Goal: Check status: Check status

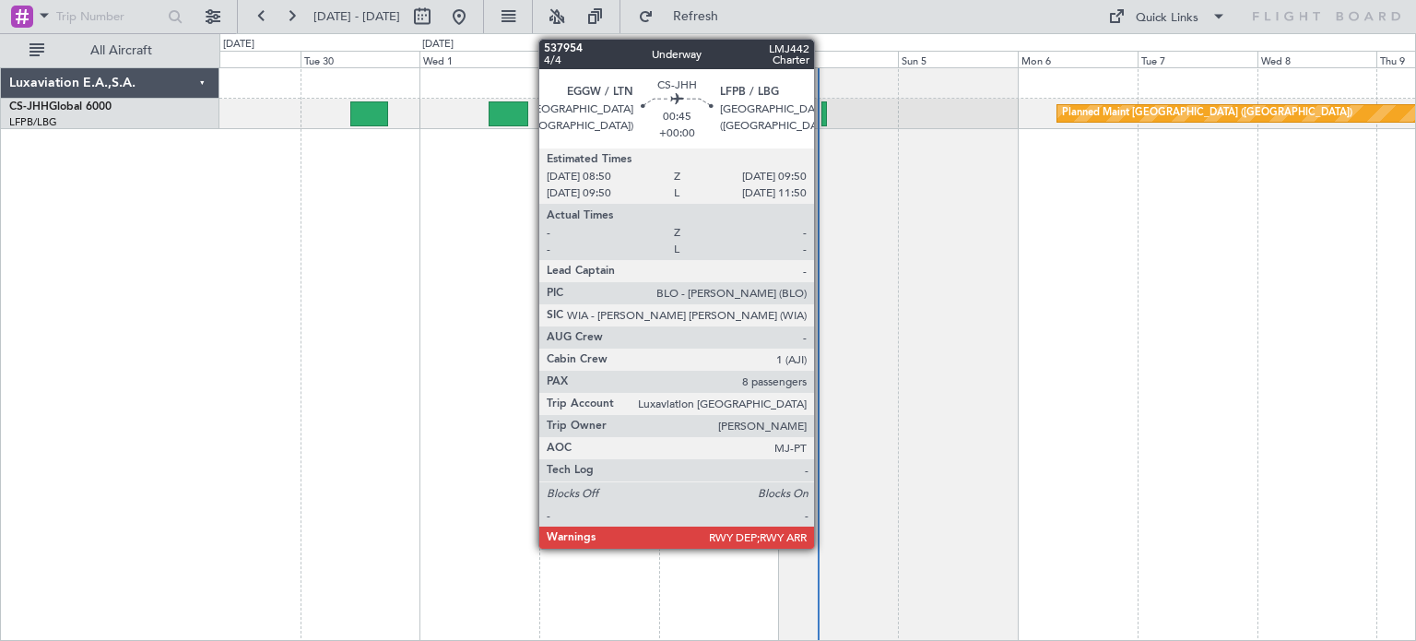
click at [822, 109] on div at bounding box center [824, 113] width 6 height 25
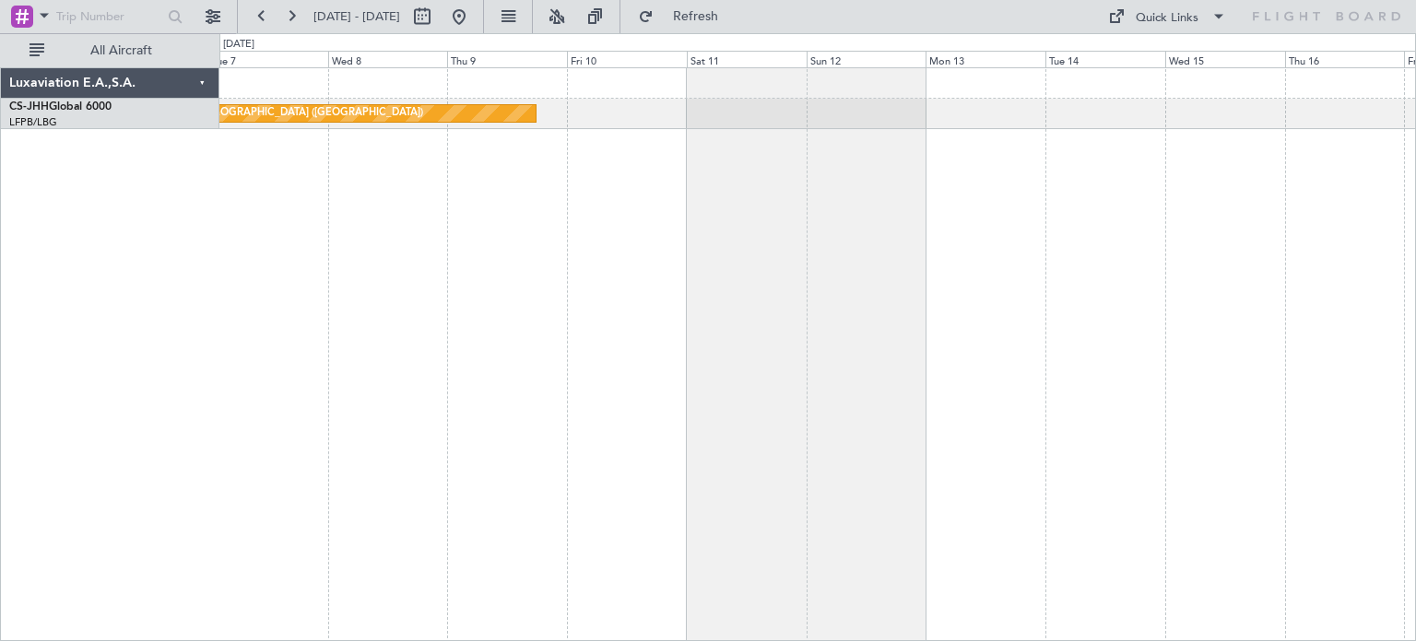
click at [859, 392] on div "Planned Maint [GEOGRAPHIC_DATA] ([GEOGRAPHIC_DATA])" at bounding box center [817, 353] width 1197 height 573
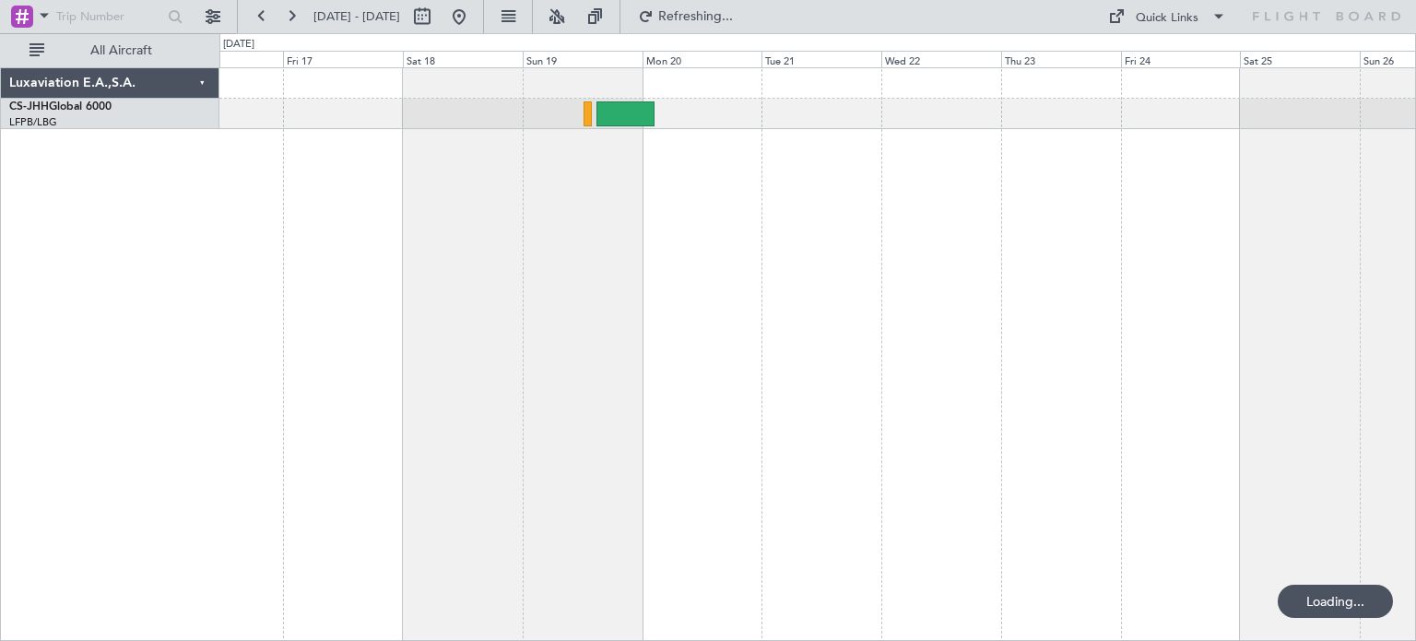
click at [592, 125] on div at bounding box center [817, 114] width 1196 height 30
click at [572, 109] on div at bounding box center [817, 114] width 1196 height 30
click at [582, 121] on div at bounding box center [817, 114] width 1196 height 30
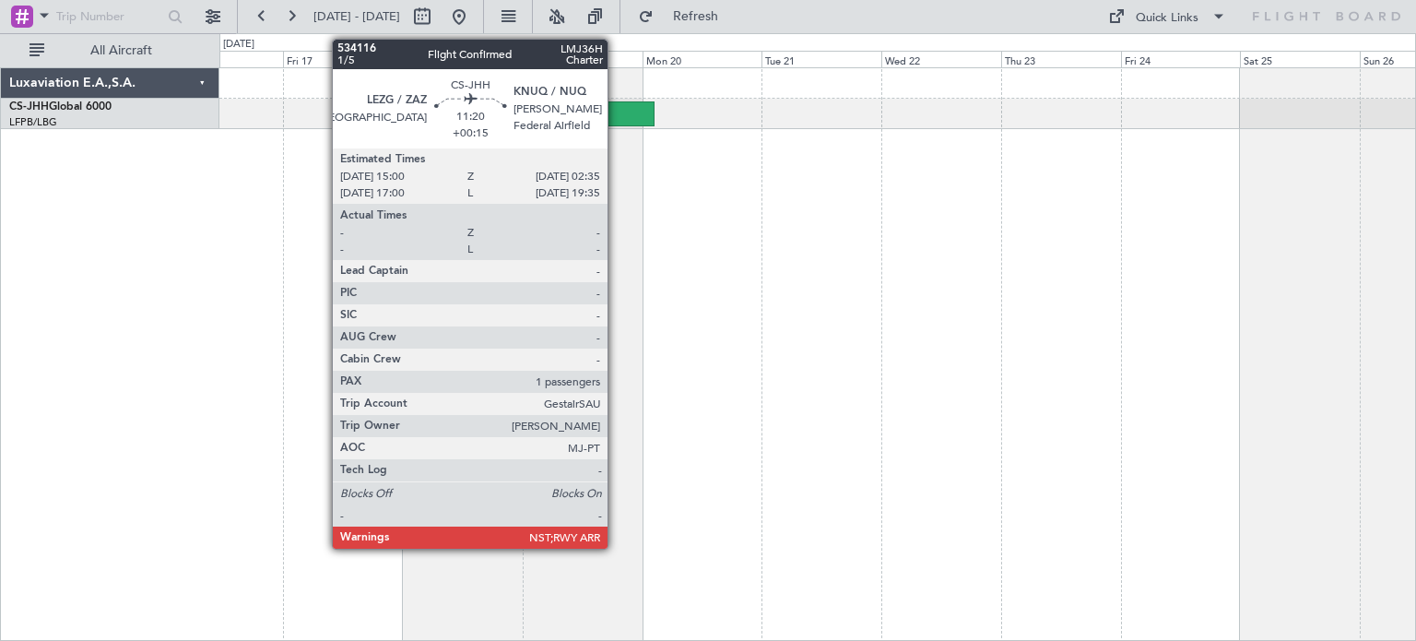
click at [616, 113] on div at bounding box center [626, 113] width 58 height 25
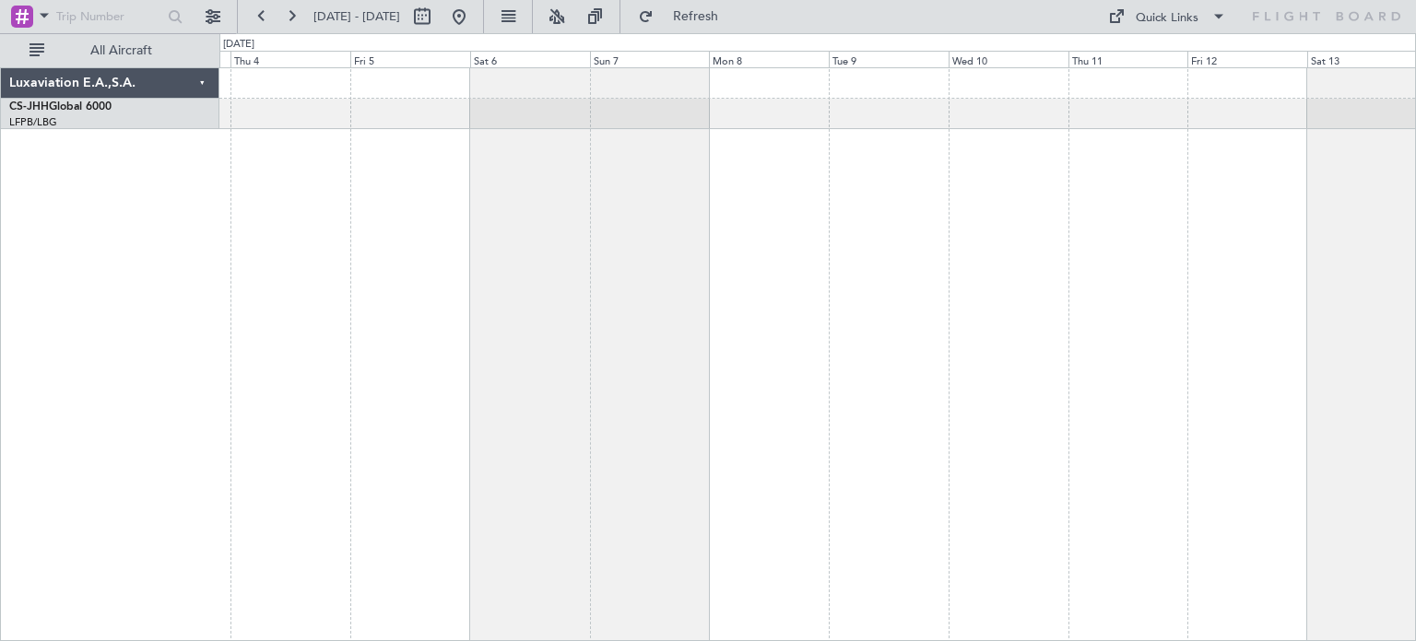
click at [253, 17] on button at bounding box center [262, 17] width 30 height 30
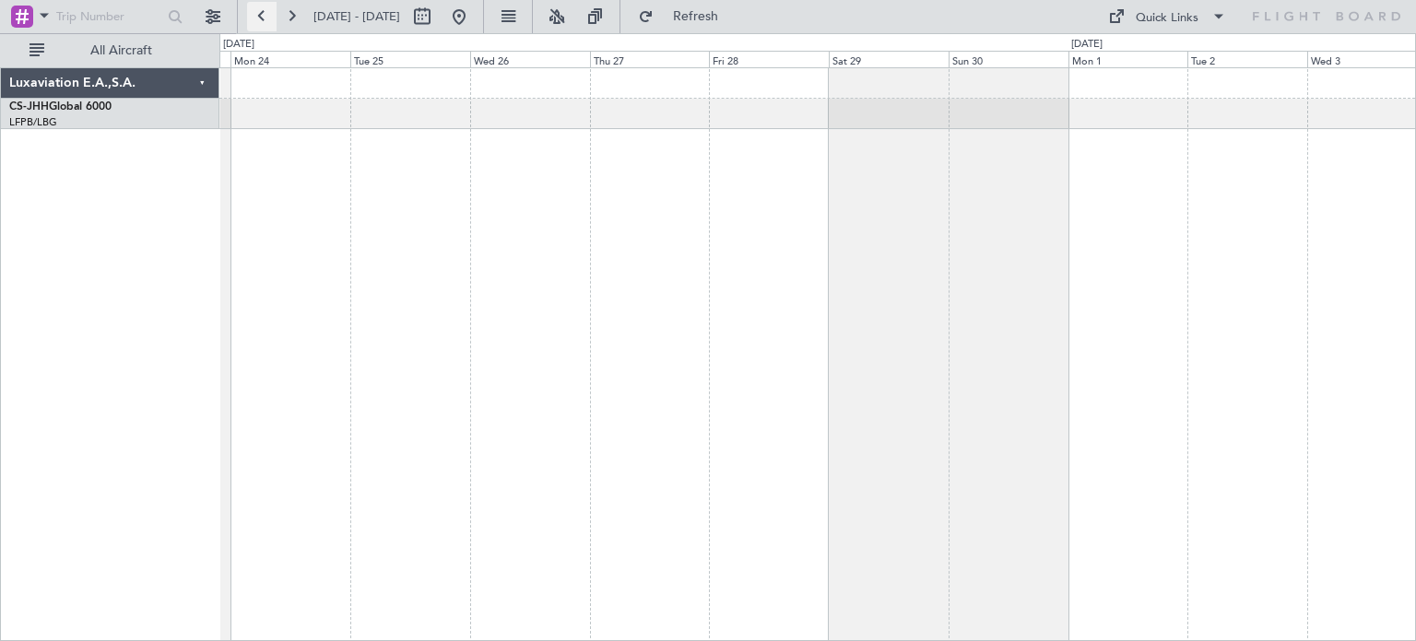
click at [266, 18] on button at bounding box center [262, 17] width 30 height 30
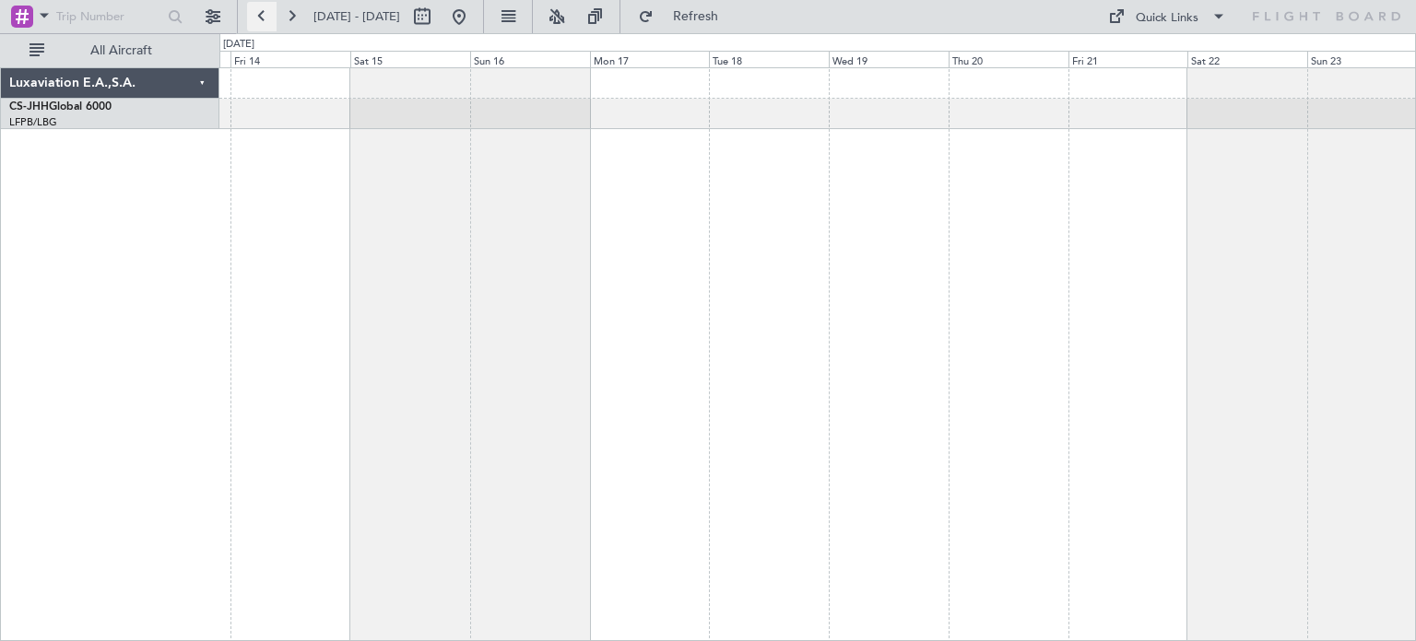
click at [256, 16] on button at bounding box center [262, 17] width 30 height 30
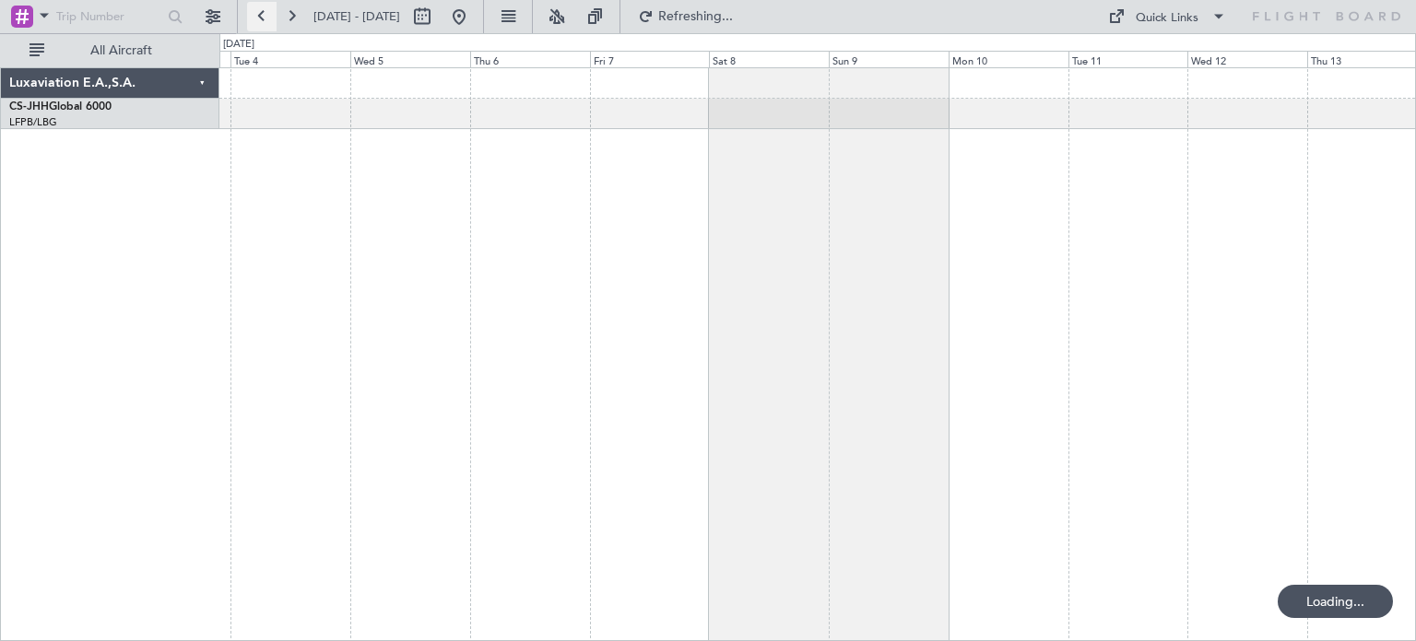
click at [254, 16] on button at bounding box center [262, 17] width 30 height 30
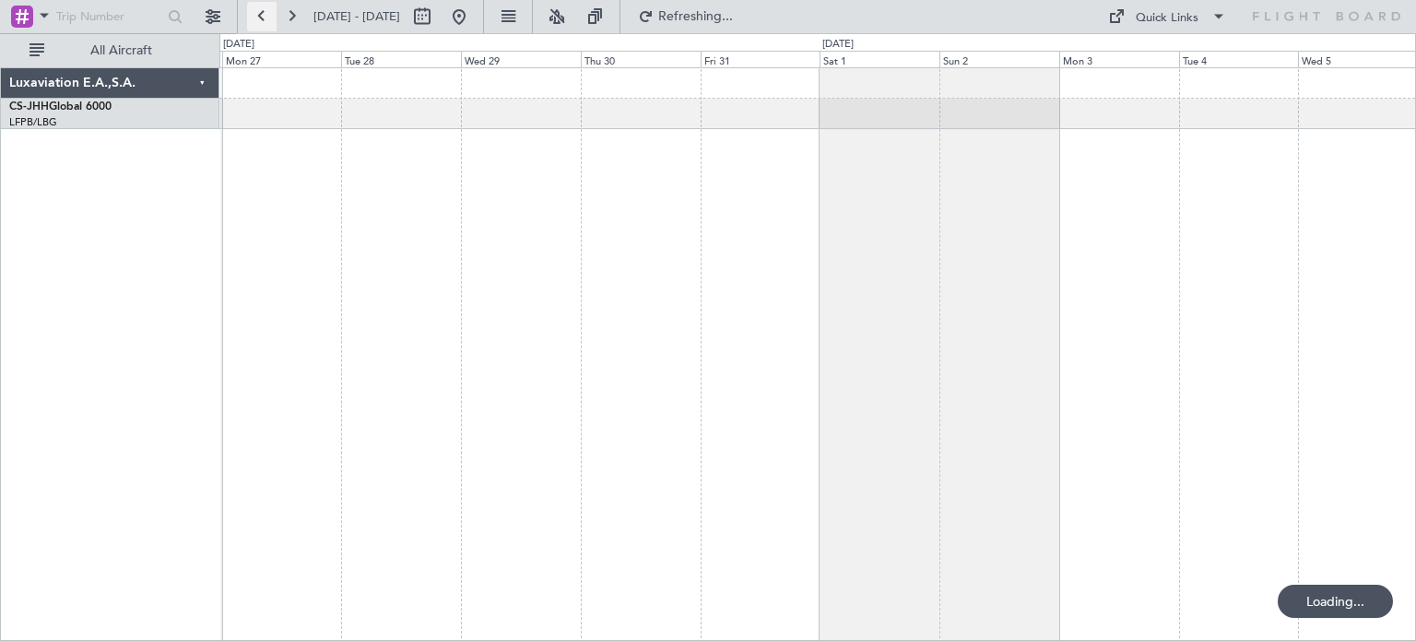
click at [269, 18] on button at bounding box center [262, 17] width 30 height 30
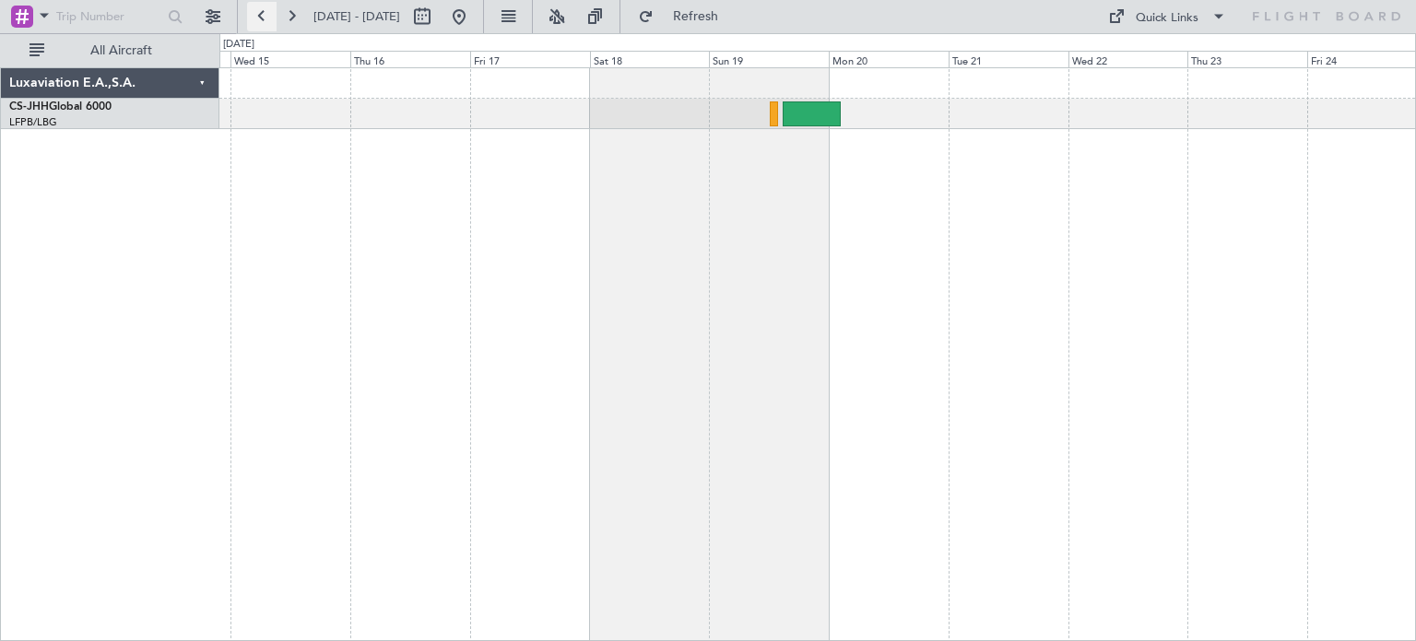
click at [260, 17] on button at bounding box center [262, 17] width 30 height 30
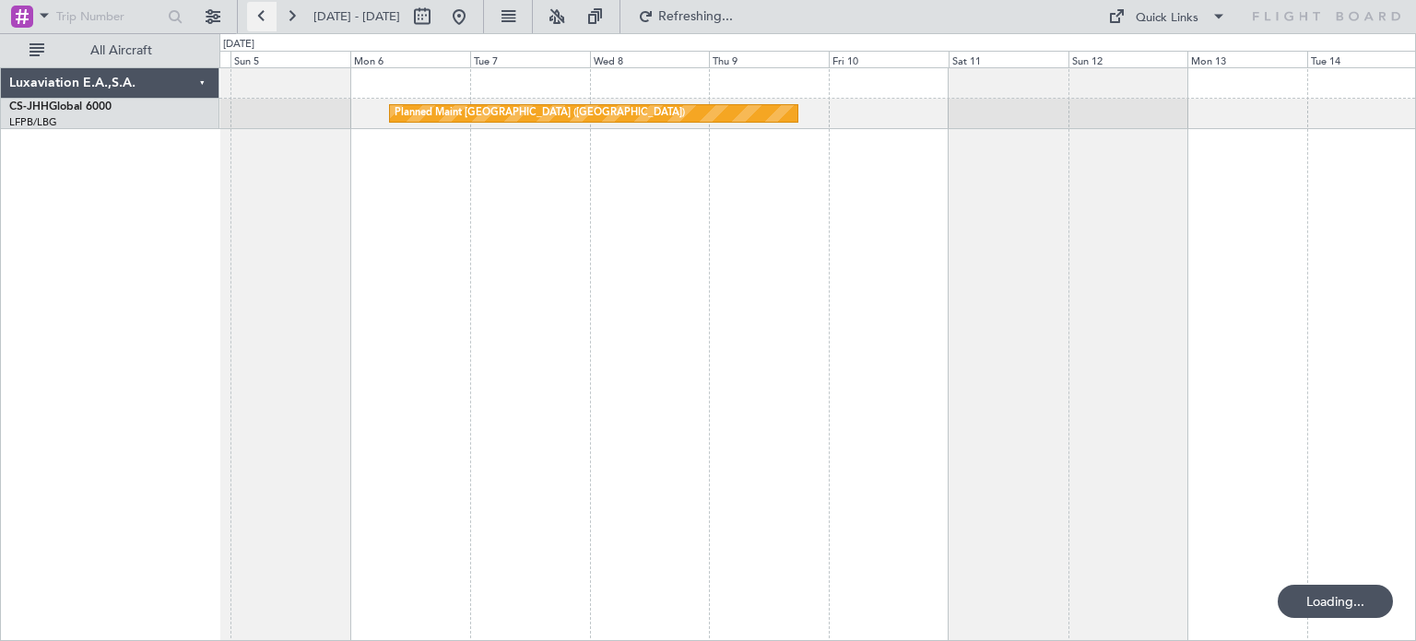
click at [258, 8] on button at bounding box center [262, 17] width 30 height 30
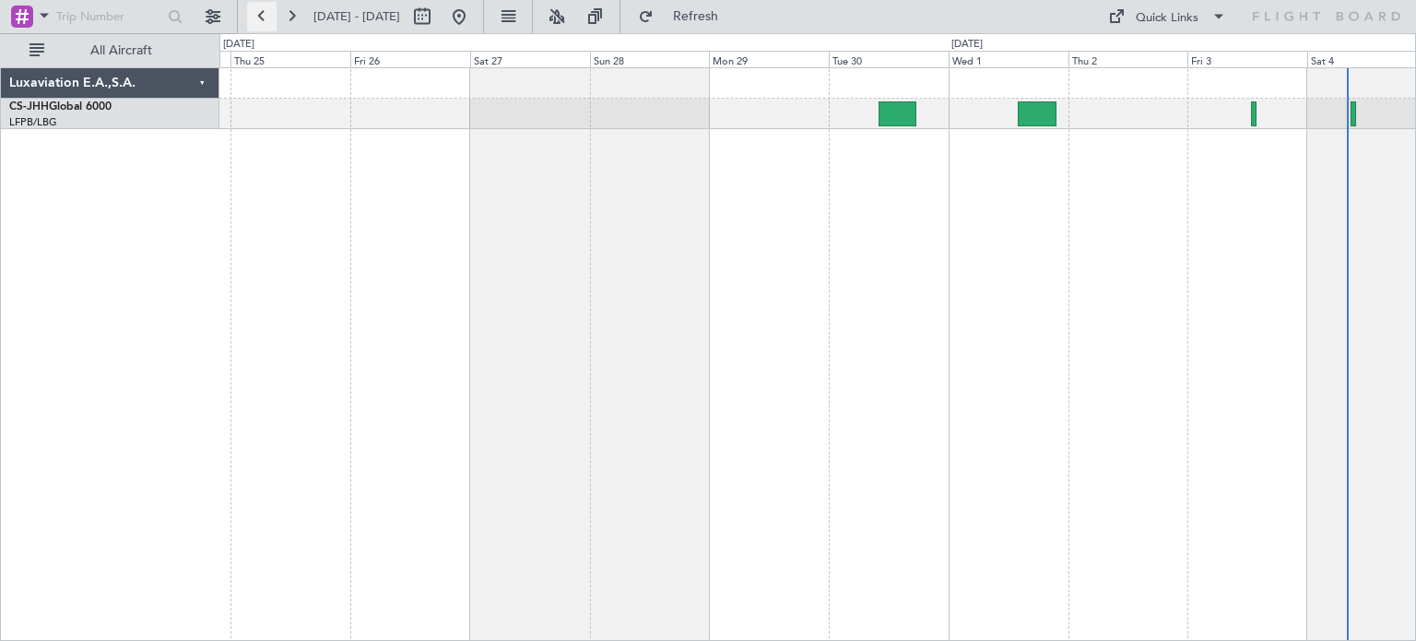
click at [263, 18] on button at bounding box center [262, 17] width 30 height 30
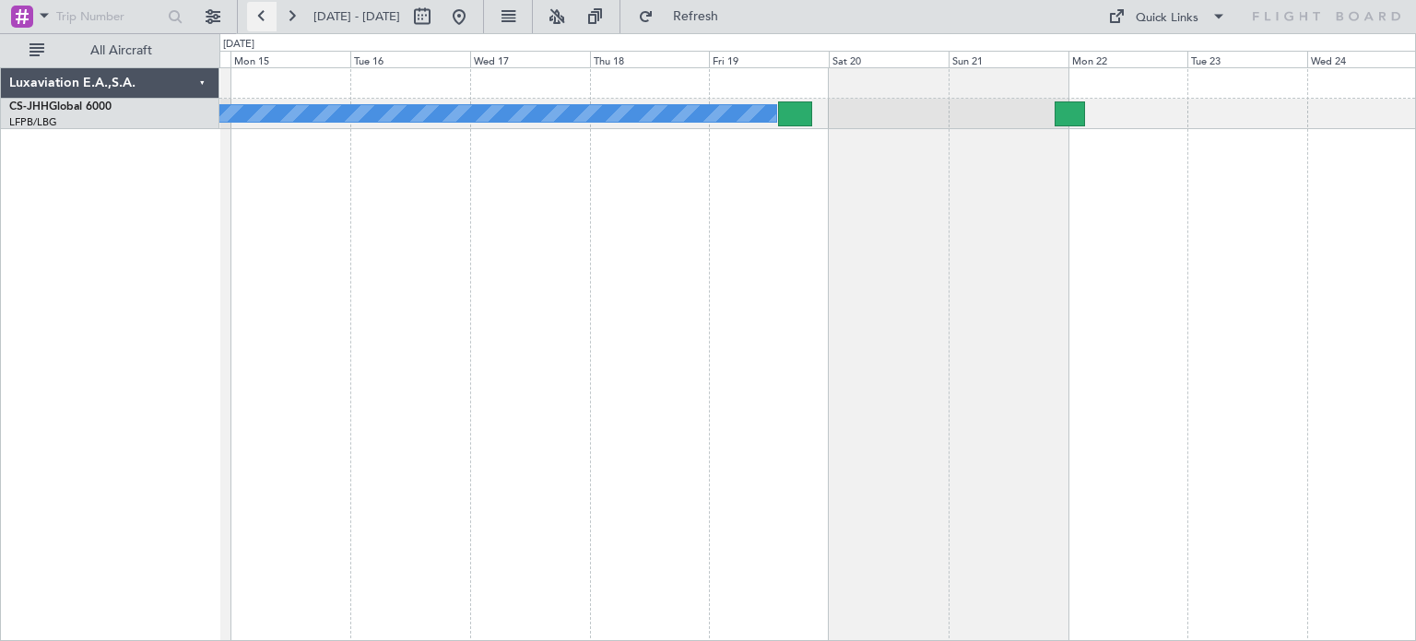
click at [257, 18] on button at bounding box center [262, 17] width 30 height 30
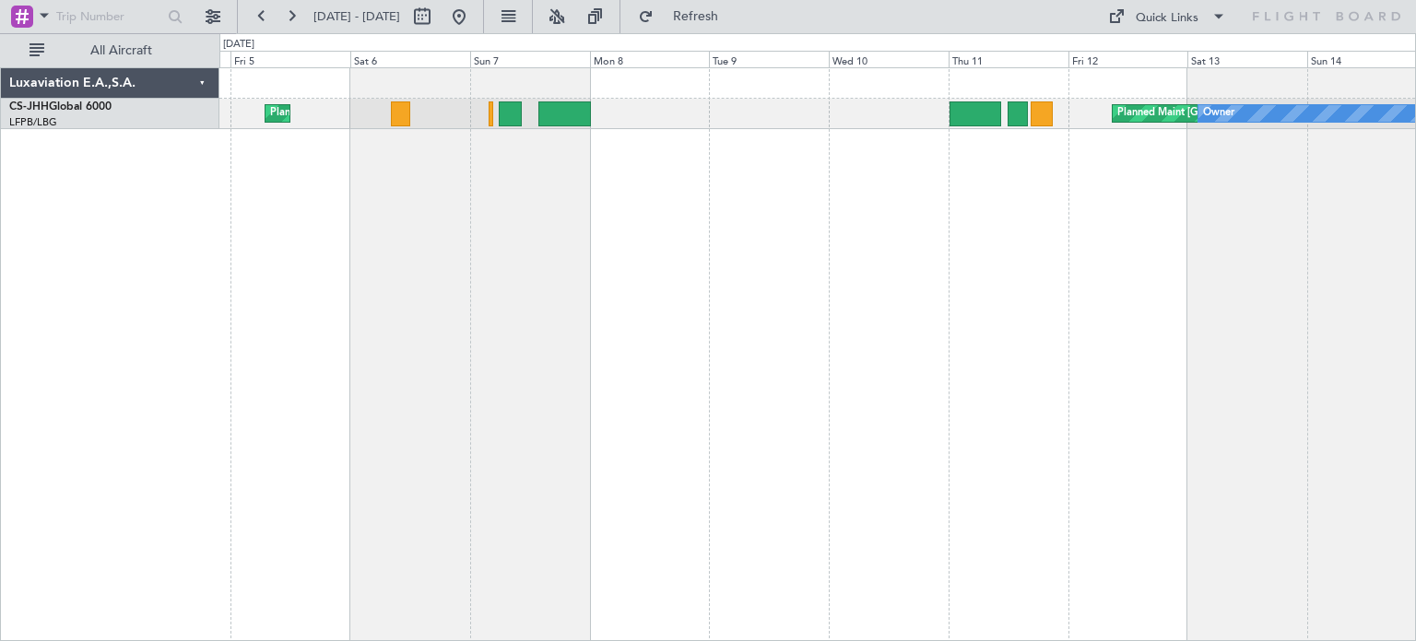
click at [259, 18] on button at bounding box center [262, 17] width 30 height 30
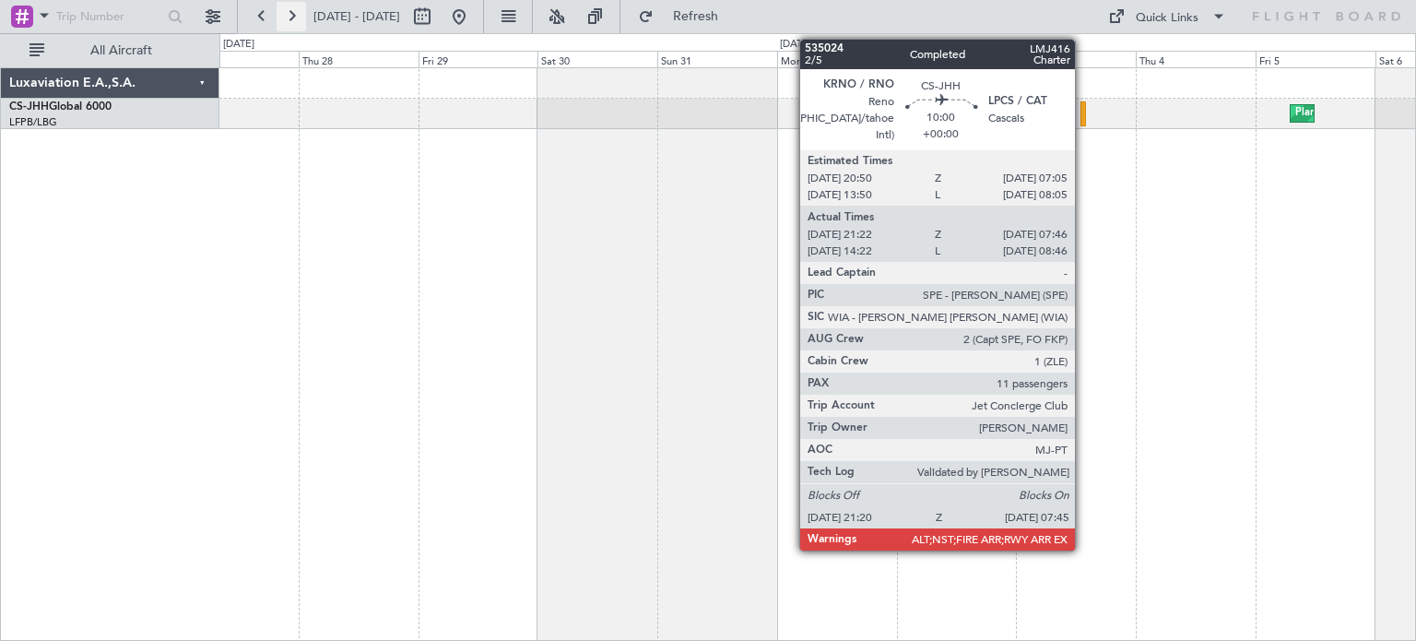
click at [288, 16] on button at bounding box center [292, 17] width 30 height 30
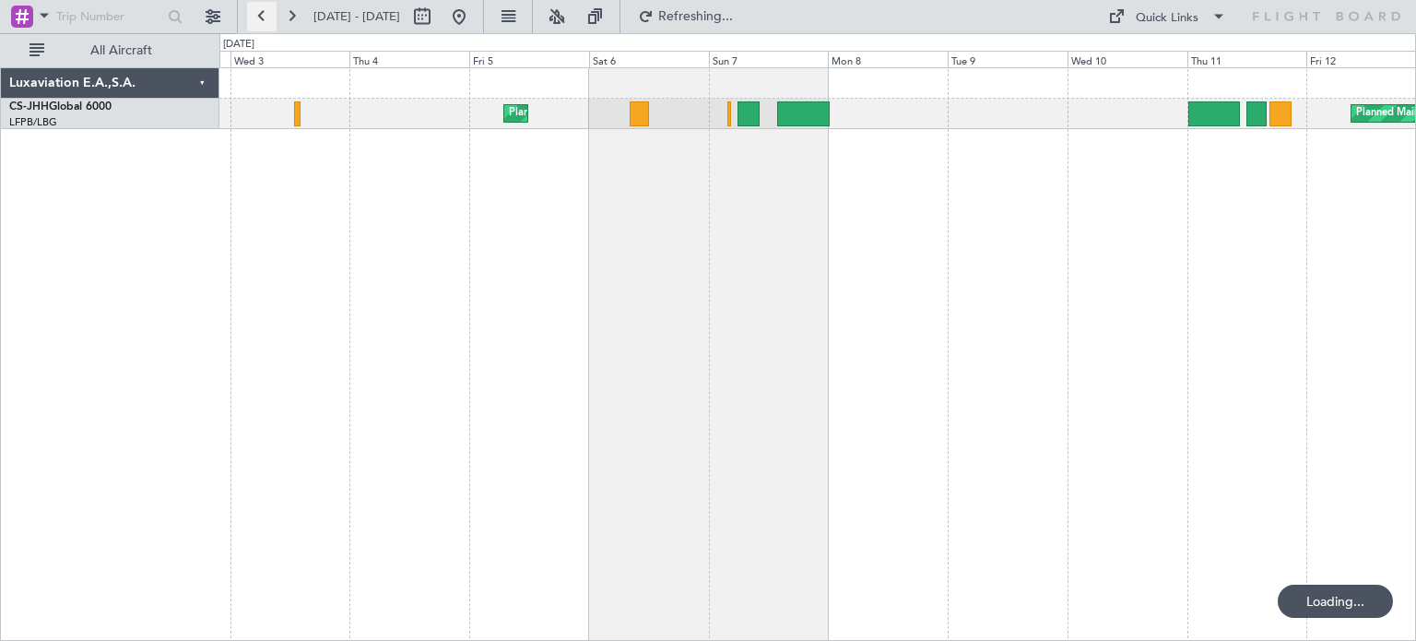
click at [273, 11] on button at bounding box center [262, 17] width 30 height 30
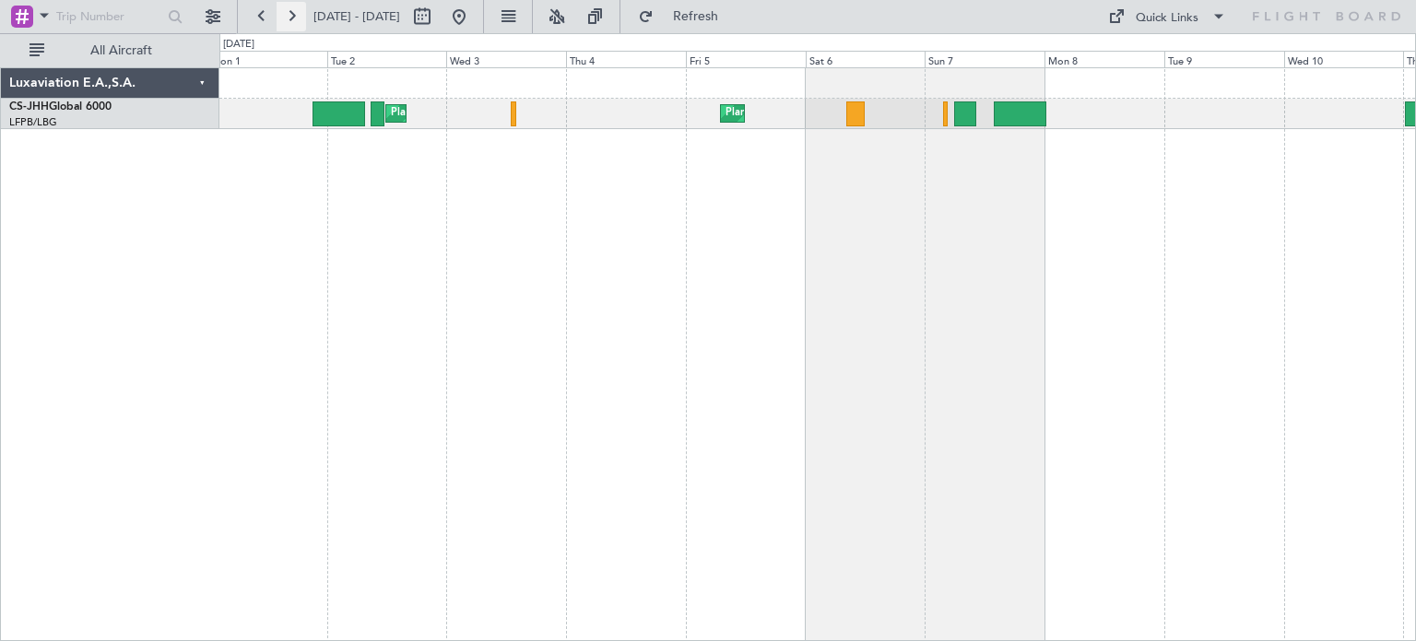
click at [297, 17] on button at bounding box center [292, 17] width 30 height 30
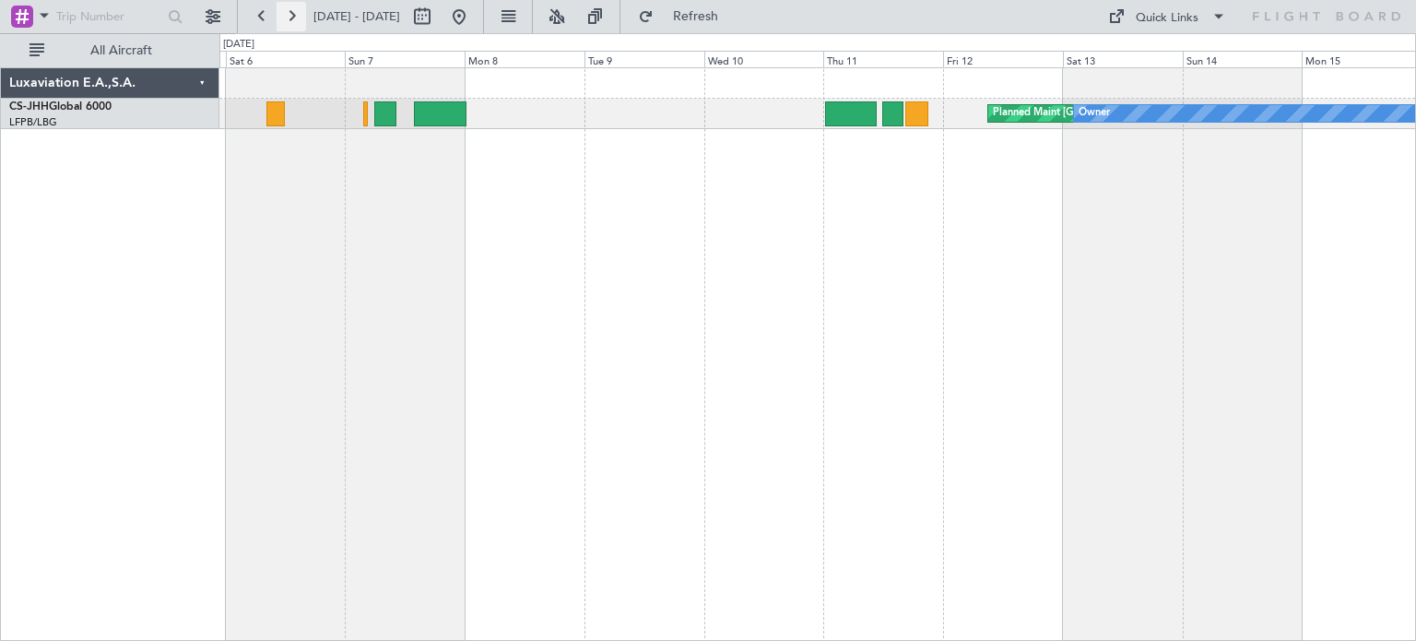
click at [289, 18] on button at bounding box center [292, 17] width 30 height 30
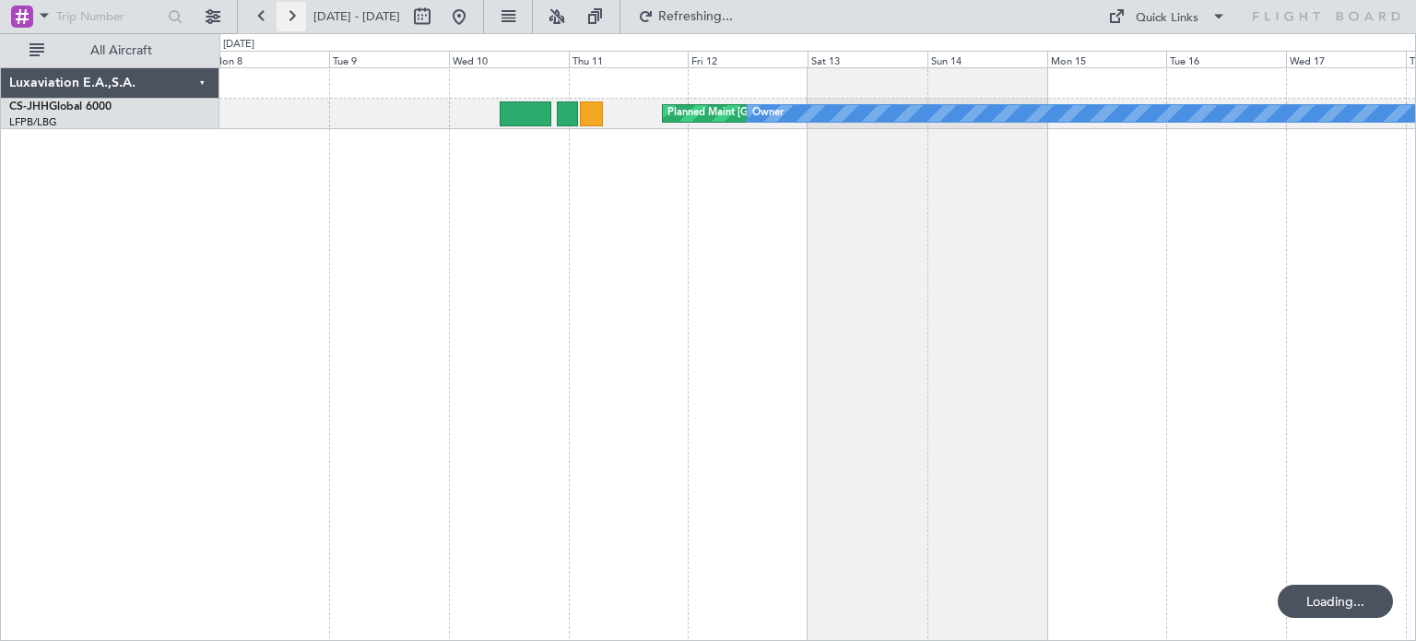
click at [291, 15] on button at bounding box center [292, 17] width 30 height 30
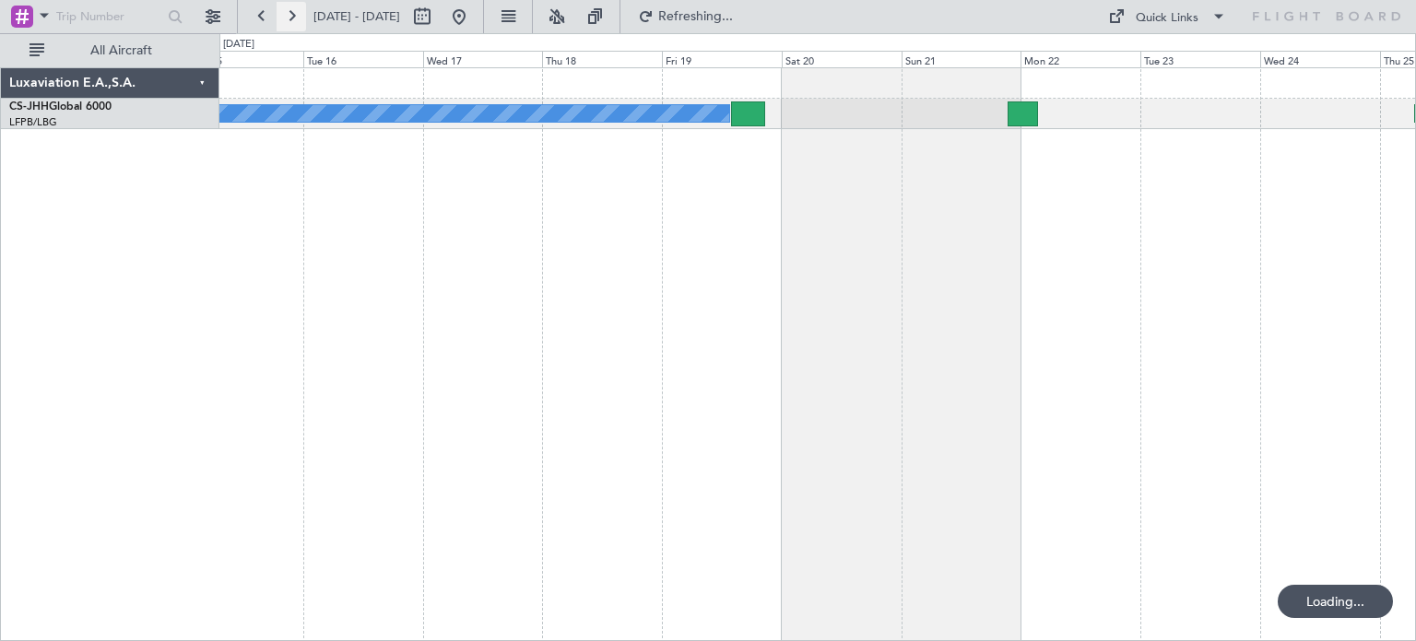
click at [290, 17] on button at bounding box center [292, 17] width 30 height 30
click at [296, 18] on button at bounding box center [292, 17] width 30 height 30
